Goal: Transaction & Acquisition: Book appointment/travel/reservation

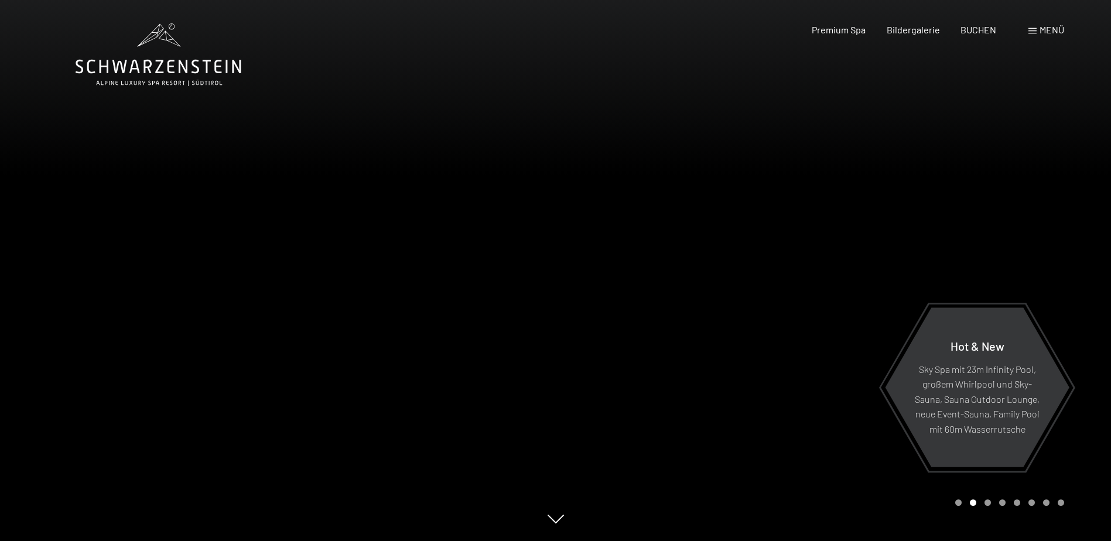
click at [181, 56] on icon at bounding box center [159, 54] width 166 height 63
click at [978, 26] on span "BUCHEN" at bounding box center [978, 27] width 36 height 11
click at [1064, 29] on div "Buchen Anfragen Premium Spa Bildergalerie BUCHEN Menü DE IT EN Gutschein Bilder…" at bounding box center [916, 29] width 293 height 13
click at [1042, 28] on span "Menü" at bounding box center [1051, 29] width 25 height 11
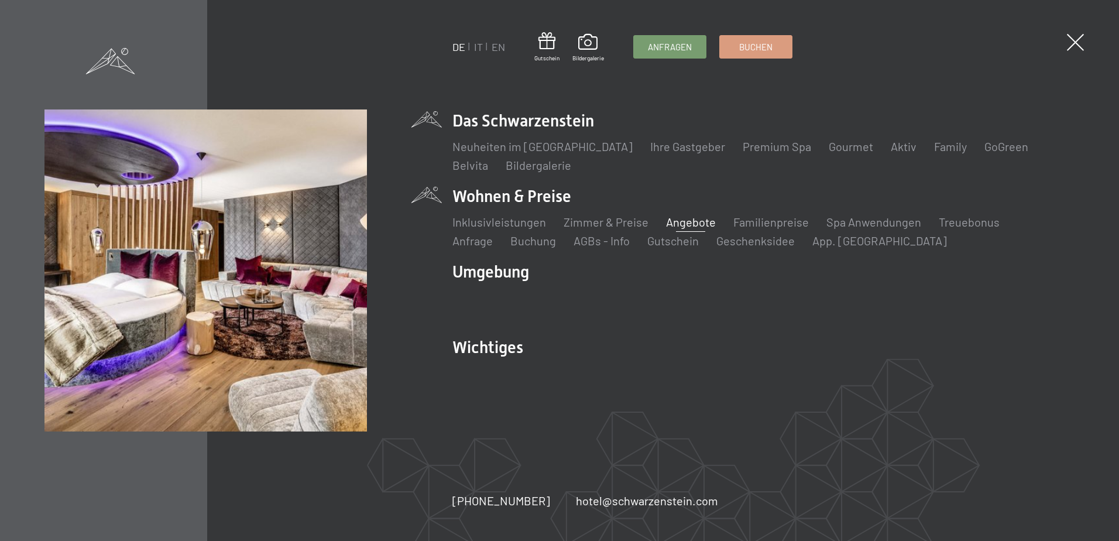
click at [674, 225] on link "Angebote" at bounding box center [691, 222] width 50 height 14
click at [690, 222] on link "Angebote" at bounding box center [691, 222] width 50 height 14
click at [687, 218] on link "Angebote" at bounding box center [691, 222] width 50 height 14
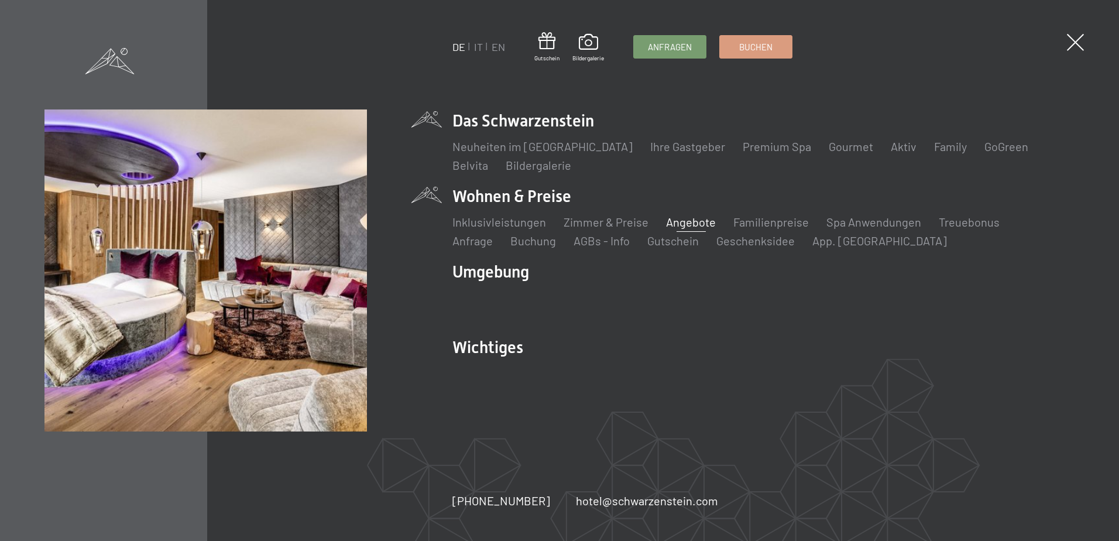
click at [687, 218] on link "Angebote" at bounding box center [691, 222] width 50 height 14
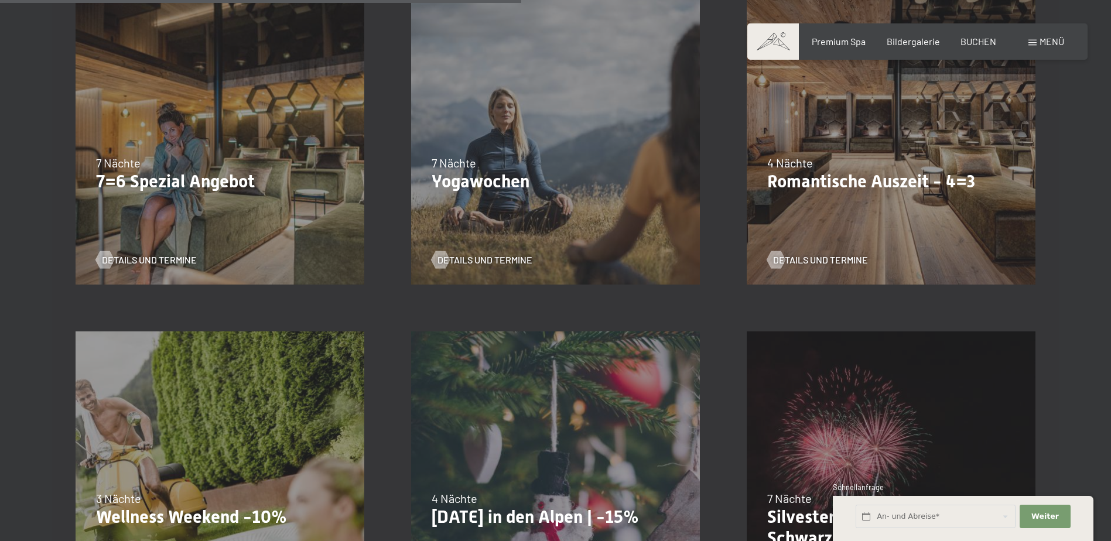
scroll to position [1229, 0]
